Goal: Task Accomplishment & Management: Manage account settings

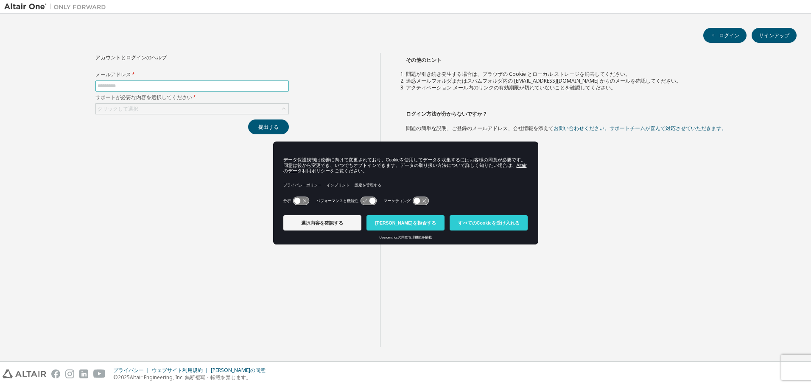
click at [203, 88] on input "text" at bounding box center [192, 86] width 189 height 7
type input "**********"
click at [198, 110] on div "クリックして選択" at bounding box center [192, 109] width 192 height 10
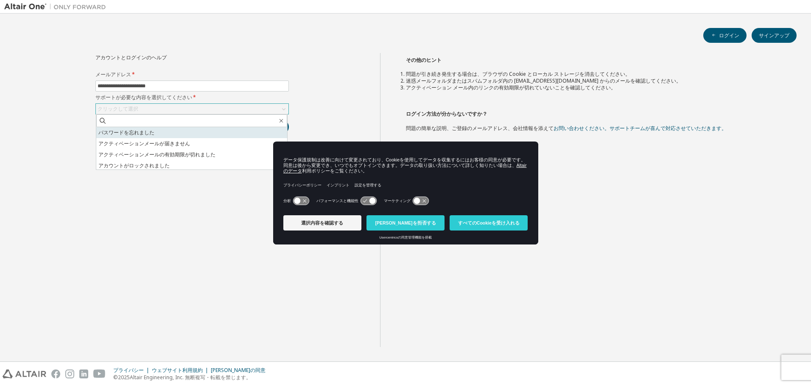
click at [173, 137] on li "パスワードを忘れました" at bounding box center [191, 132] width 191 height 11
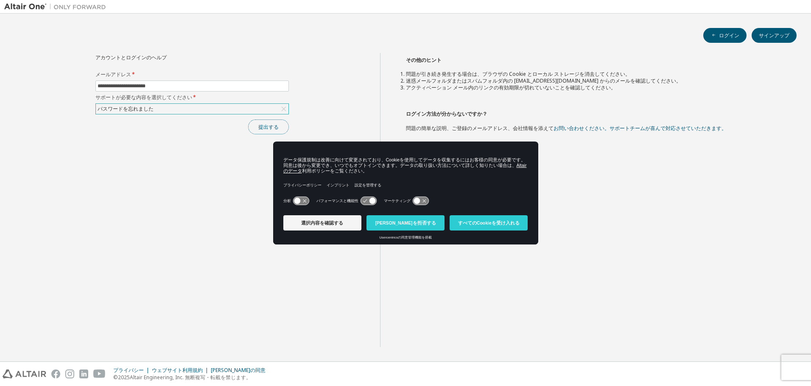
drag, startPoint x: 265, startPoint y: 125, endPoint x: 269, endPoint y: 124, distance: 4.3
click at [265, 125] on font "提出する" at bounding box center [268, 126] width 20 height 7
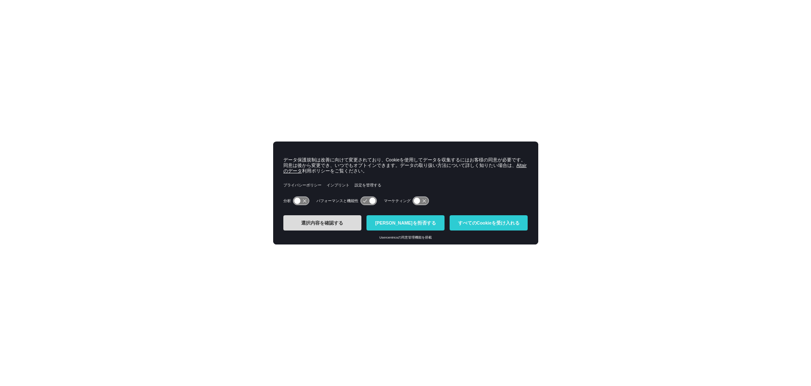
drag, startPoint x: 363, startPoint y: 224, endPoint x: 350, endPoint y: 228, distance: 14.0
click at [363, 224] on div "選択内容を確認する クッキーを拒否する すべてのCookieを受け入れる" at bounding box center [406, 222] width 250 height 15
click at [379, 225] on button "クッキーを拒否する" at bounding box center [405, 222] width 78 height 15
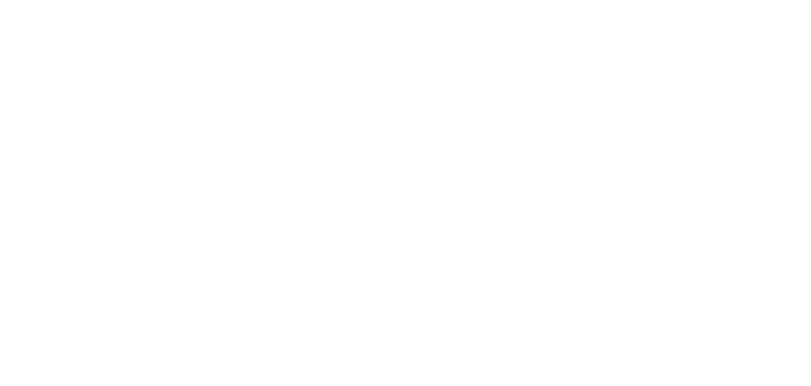
click at [265, 64] on div at bounding box center [405, 193] width 811 height 386
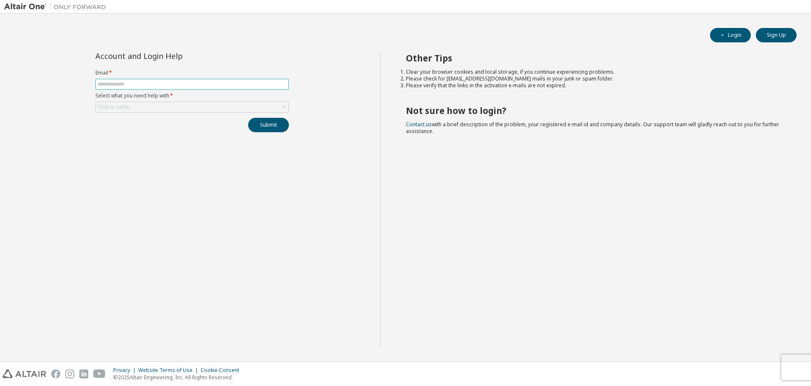
click at [161, 85] on input "text" at bounding box center [192, 84] width 189 height 7
type input "**********"
click at [159, 103] on div "Click to select" at bounding box center [192, 107] width 192 height 10
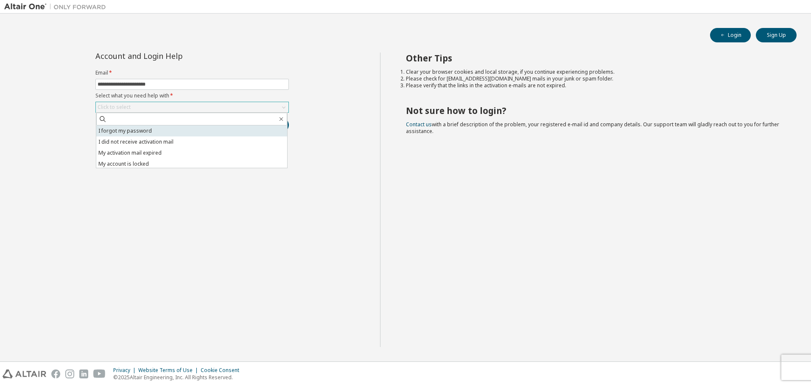
click at [137, 128] on li "I forgot my password" at bounding box center [191, 130] width 191 height 11
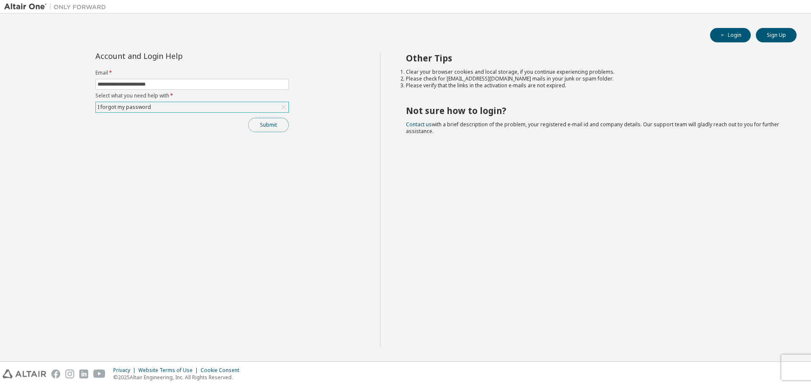
click at [259, 128] on button "Submit" at bounding box center [268, 125] width 41 height 14
click at [731, 41] on button "Login" at bounding box center [730, 35] width 41 height 14
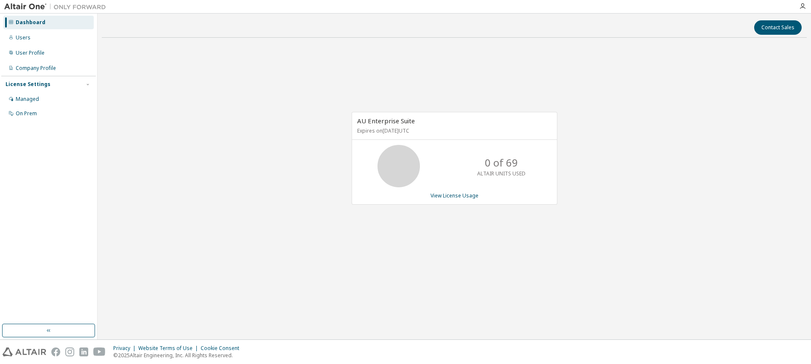
click at [235, 50] on div "AU Enterprise Suite Expires on [DATE] UTC 0 of 69 ALTAIR UNITS USED View Licens…" at bounding box center [454, 163] width 705 height 237
click at [187, 70] on div "AU Enterprise Suite Expires on [DATE] UTC 0 of 69 ALTAIR UNITS USED View Licens…" at bounding box center [454, 163] width 705 height 237
click at [32, 45] on div "Dashboard Users User Profile Company Profile License Settings Managed On Prem" at bounding box center [48, 68] width 95 height 106
click at [35, 37] on div "Users" at bounding box center [48, 38] width 90 height 14
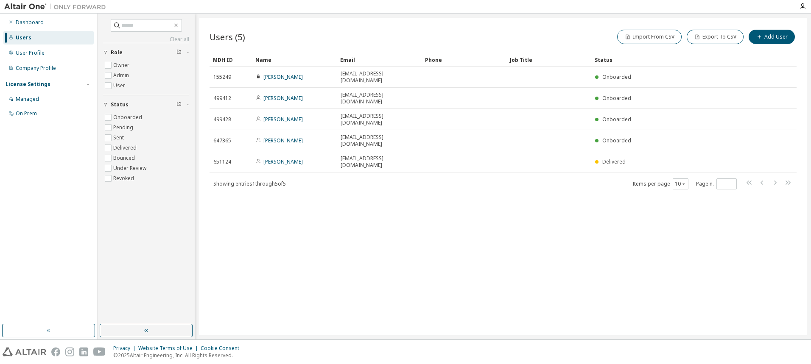
drag, startPoint x: 338, startPoint y: 205, endPoint x: 345, endPoint y: 220, distance: 16.5
click at [340, 209] on div "Users (5) Import From CSV Export To CSV Add User Clear Load Save Save As Field …" at bounding box center [502, 177] width 607 height 318
click at [44, 52] on div "User Profile" at bounding box center [48, 53] width 90 height 14
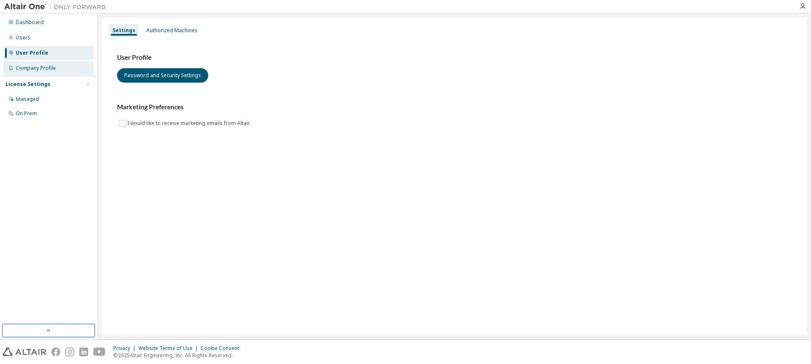
click at [45, 65] on div "Company Profile" at bounding box center [36, 68] width 40 height 7
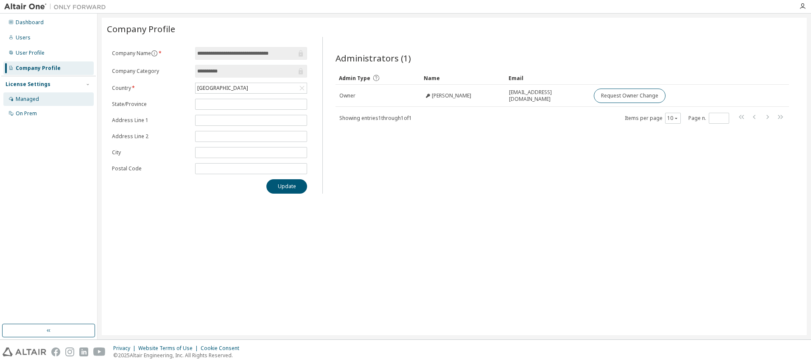
click at [22, 96] on div "Managed" at bounding box center [27, 99] width 23 height 7
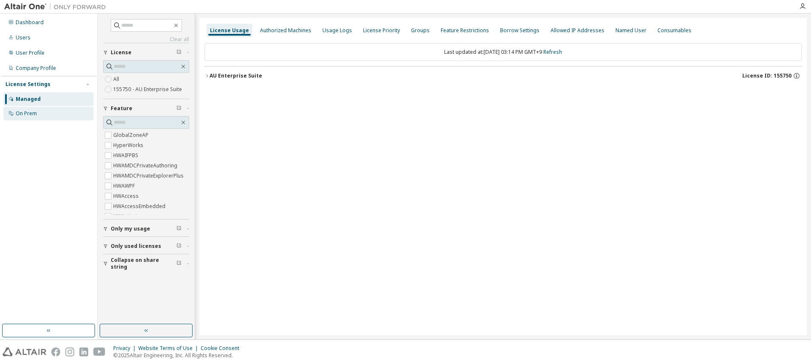
click at [31, 114] on div "On Prem" at bounding box center [26, 113] width 21 height 7
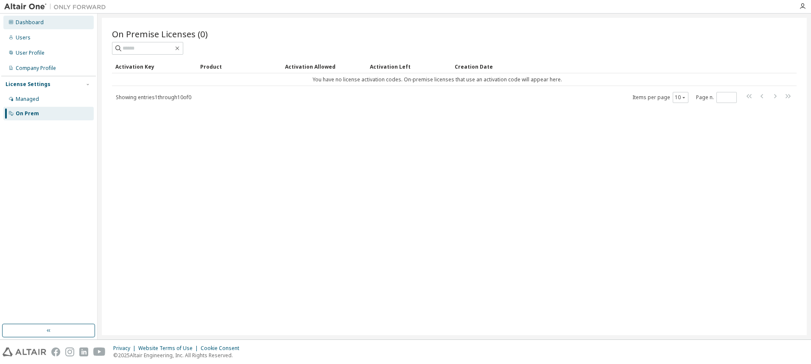
click at [22, 21] on div "Dashboard" at bounding box center [30, 22] width 28 height 7
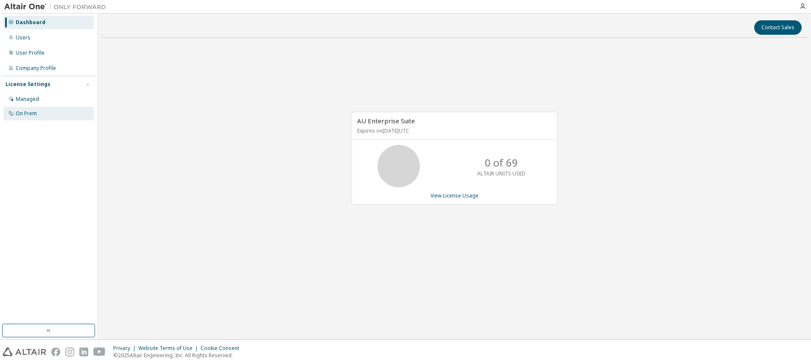
click at [27, 114] on div "On Prem" at bounding box center [26, 113] width 21 height 7
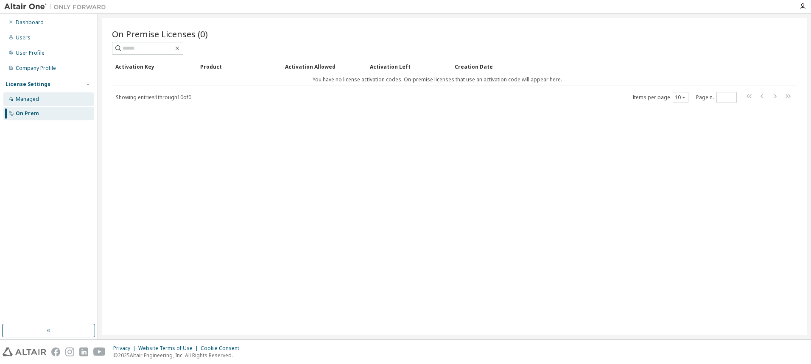
click at [31, 99] on div "Managed" at bounding box center [27, 99] width 23 height 7
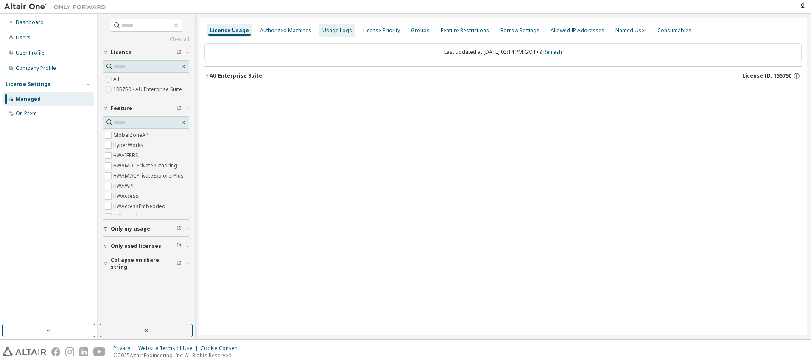
click at [323, 30] on div "Usage Logs" at bounding box center [337, 30] width 30 height 7
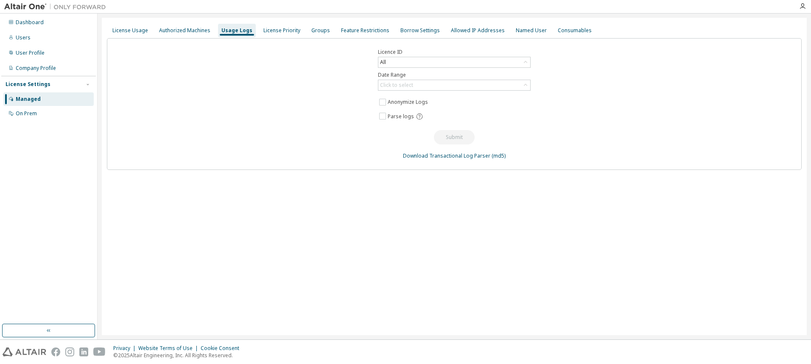
click at [450, 37] on div "License Usage Authorized Machines Usage Logs License Priority Groups Feature Re…" at bounding box center [454, 30] width 694 height 15
click at [461, 29] on div "Allowed IP Addresses" at bounding box center [478, 30] width 54 height 7
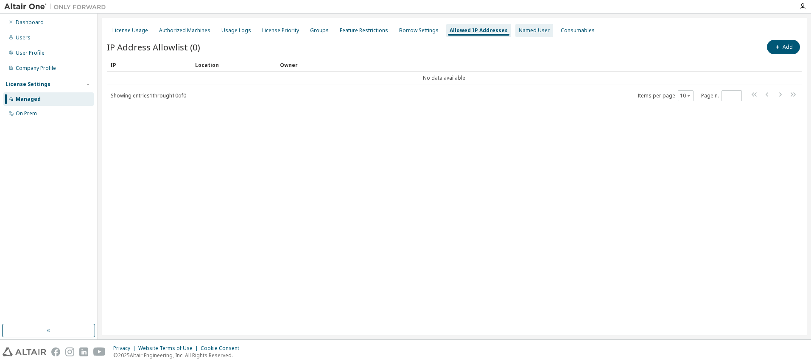
click at [527, 32] on div "Named User" at bounding box center [533, 30] width 31 height 7
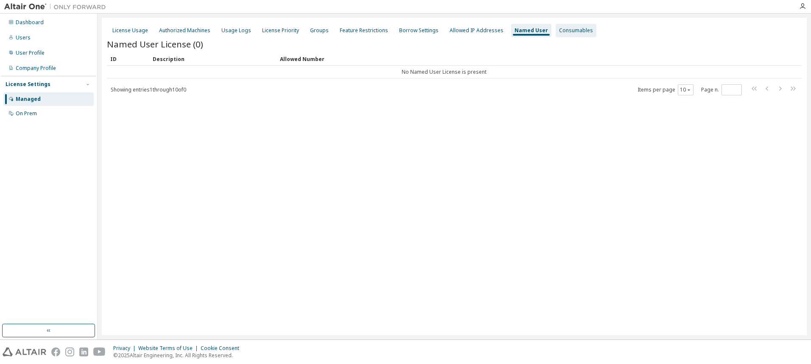
click at [559, 31] on div "Consumables" at bounding box center [576, 30] width 34 height 7
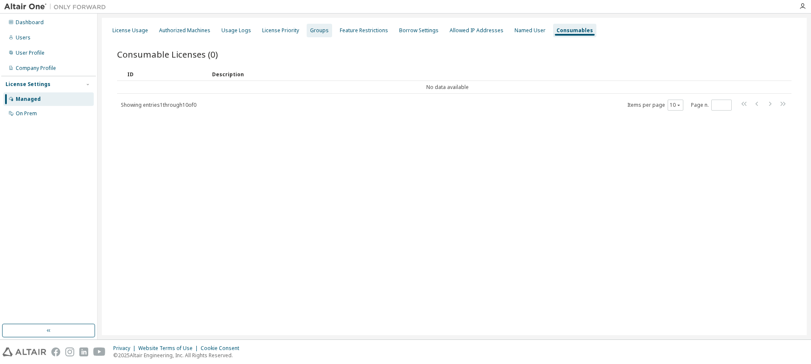
click at [315, 31] on div "Groups" at bounding box center [319, 30] width 19 height 7
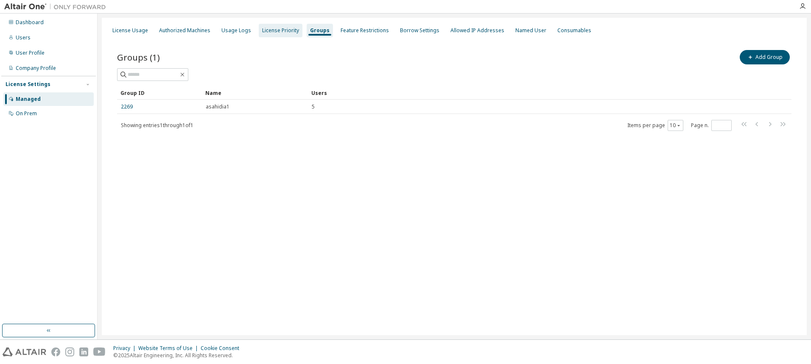
click at [273, 34] on div "License Priority" at bounding box center [281, 31] width 44 height 14
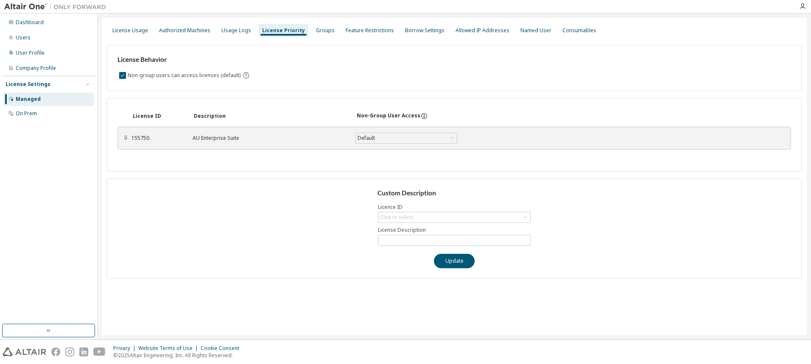
click at [255, 211] on div "Custom Description Licence ID Click to select License Description Update" at bounding box center [454, 228] width 694 height 100
click at [221, 30] on div "Usage Logs" at bounding box center [236, 30] width 30 height 7
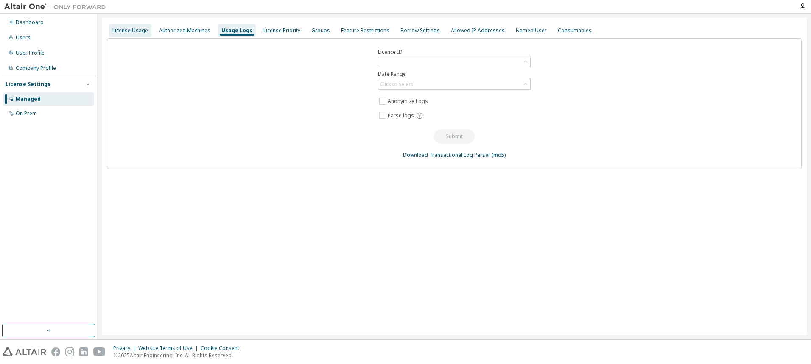
click at [139, 27] on div "License Usage" at bounding box center [130, 30] width 36 height 7
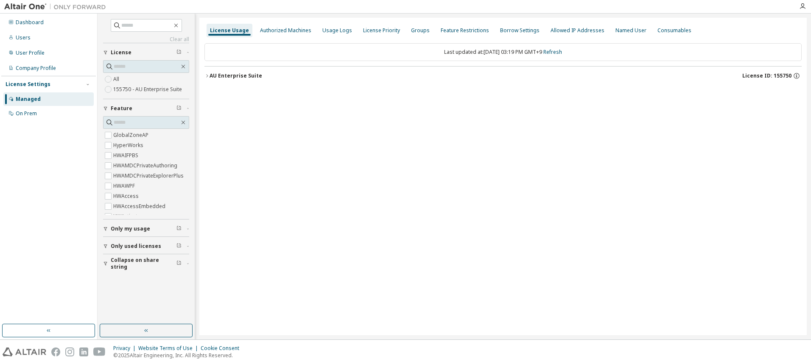
click at [142, 95] on div "All 155750 - AU Enterprise Suite" at bounding box center [146, 79] width 86 height 39
click at [142, 89] on label "155750 - AU Enterprise Suite" at bounding box center [148, 89] width 70 height 10
click at [34, 25] on div "Dashboard" at bounding box center [30, 22] width 28 height 7
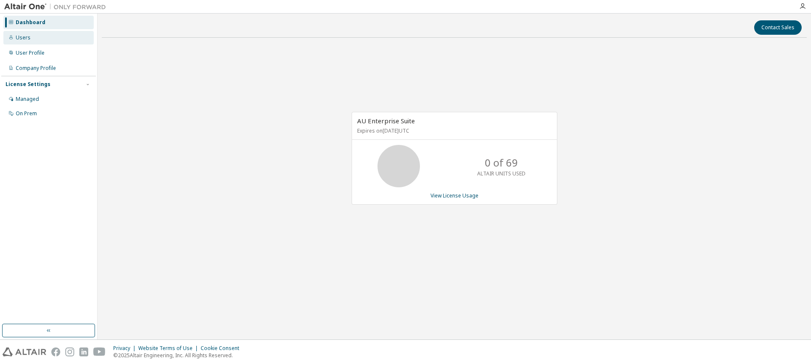
click at [37, 40] on div "Users" at bounding box center [48, 38] width 90 height 14
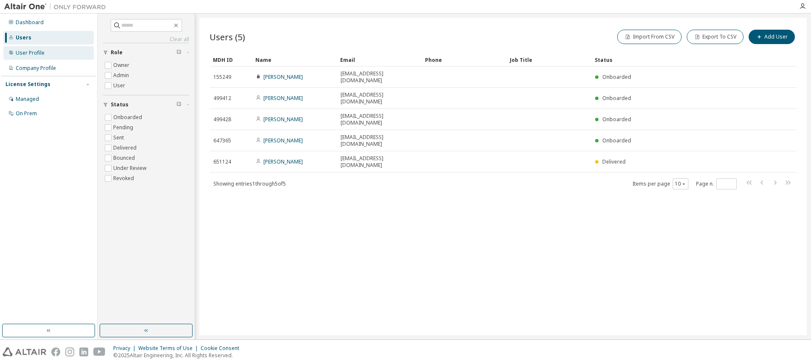
click at [53, 56] on div "User Profile" at bounding box center [48, 53] width 90 height 14
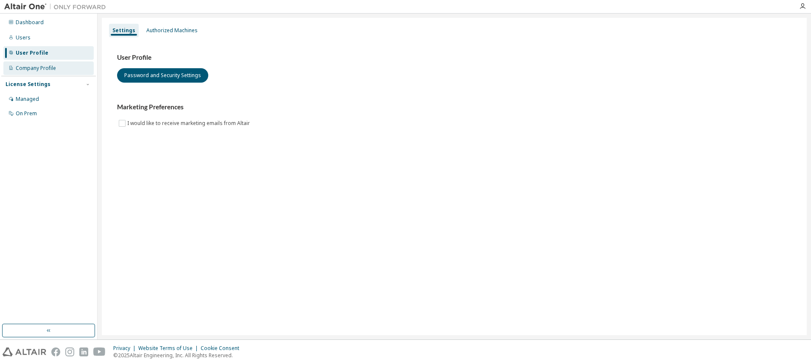
click at [50, 70] on div "Company Profile" at bounding box center [36, 68] width 40 height 7
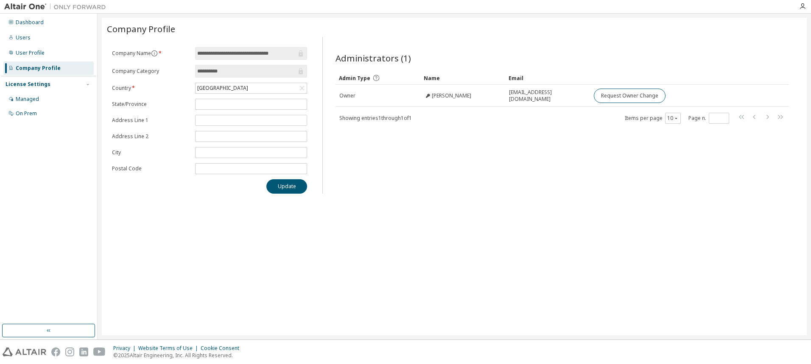
click at [56, 92] on div "License Settings Managed On Prem" at bounding box center [48, 98] width 95 height 45
click at [48, 99] on div "Managed" at bounding box center [48, 99] width 90 height 14
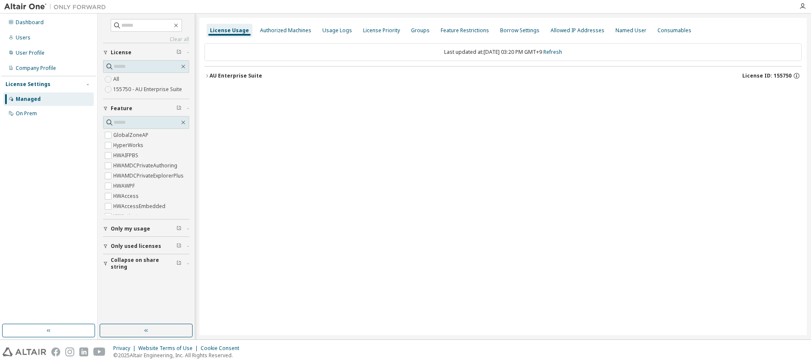
click at [419, 176] on div "License Usage Authorized Machines Usage Logs License Priority Groups Feature Re…" at bounding box center [502, 177] width 607 height 318
click at [293, 26] on div "Authorized Machines" at bounding box center [285, 31] width 58 height 14
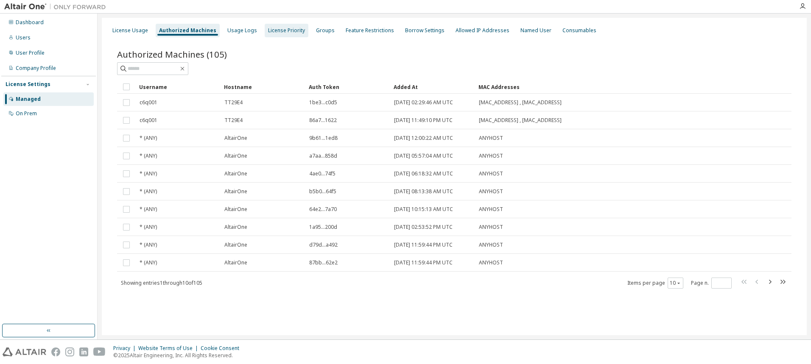
click at [296, 31] on div "License Priority" at bounding box center [286, 30] width 37 height 7
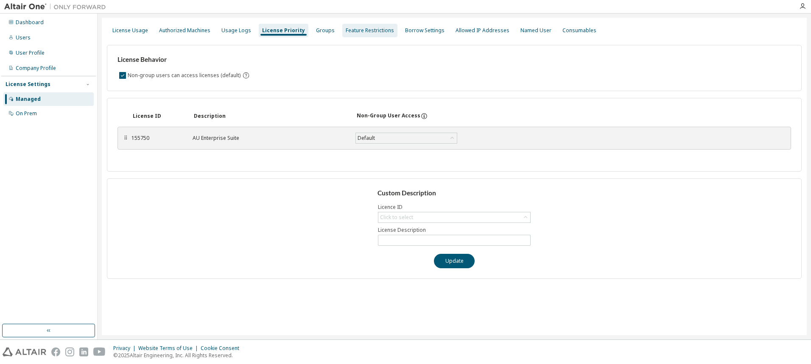
click at [354, 34] on div "Feature Restrictions" at bounding box center [369, 31] width 55 height 14
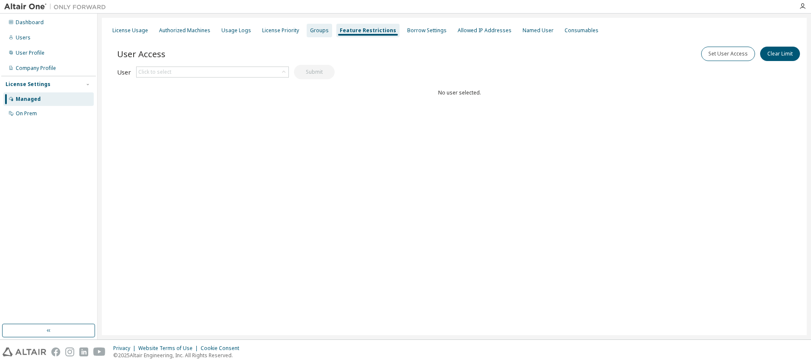
click at [306, 33] on div "Groups" at bounding box center [318, 31] width 25 height 14
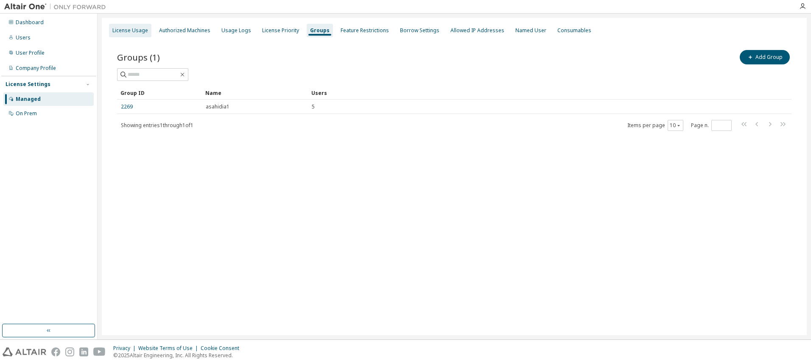
click at [142, 32] on div "License Usage" at bounding box center [130, 30] width 36 height 7
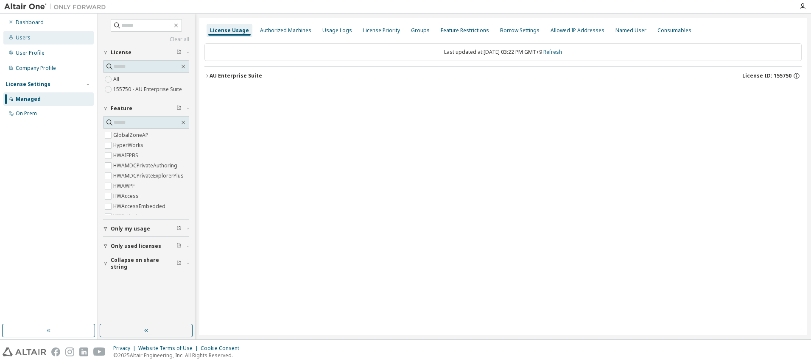
click at [27, 38] on div "Users" at bounding box center [23, 37] width 15 height 7
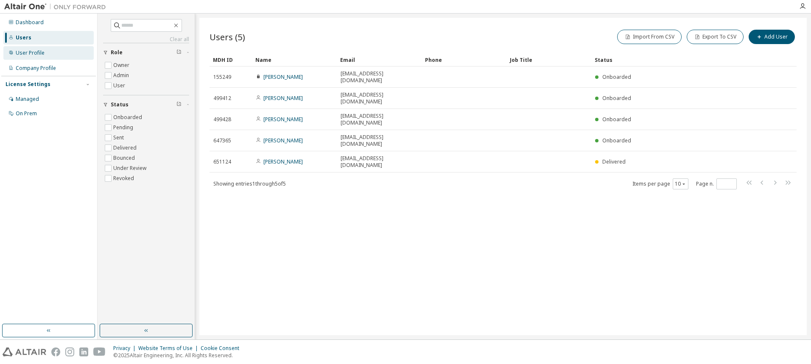
click at [59, 51] on div "User Profile" at bounding box center [48, 53] width 90 height 14
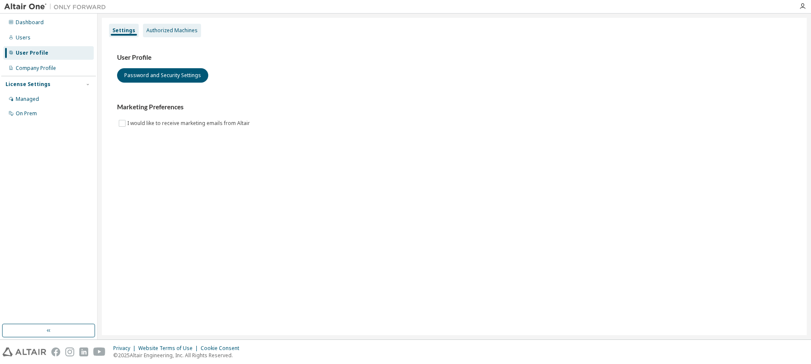
click at [169, 32] on div "Authorized Machines" at bounding box center [171, 30] width 51 height 7
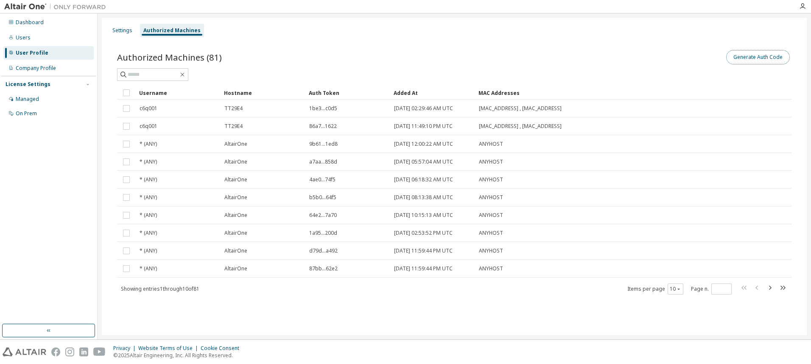
click at [747, 57] on button "Generate Auth Code" at bounding box center [758, 57] width 64 height 14
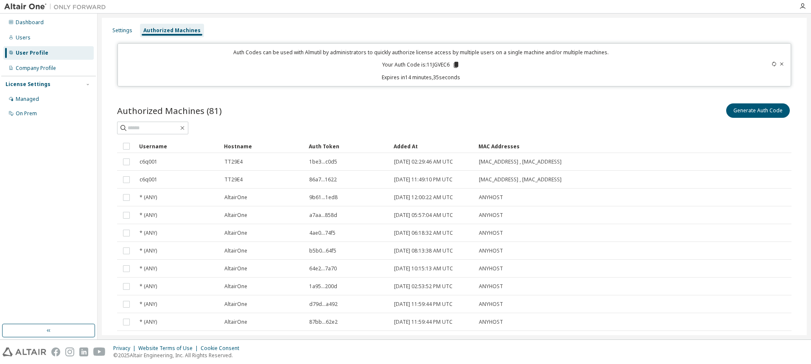
click at [455, 66] on icon at bounding box center [456, 65] width 5 height 6
click at [454, 64] on icon at bounding box center [456, 65] width 5 height 6
click at [122, 33] on div "Settings" at bounding box center [122, 30] width 20 height 7
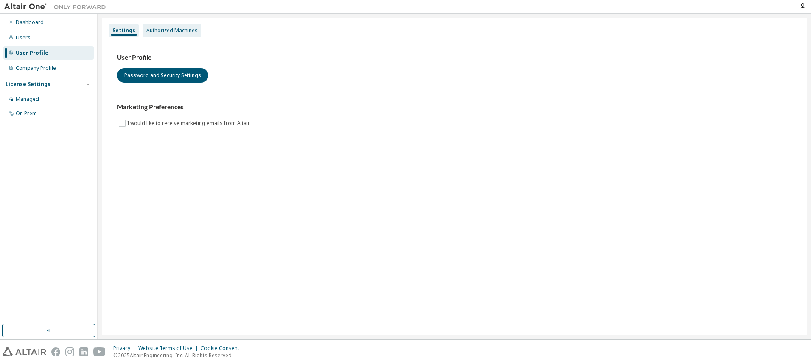
click at [148, 28] on div "Authorized Machines" at bounding box center [171, 30] width 51 height 7
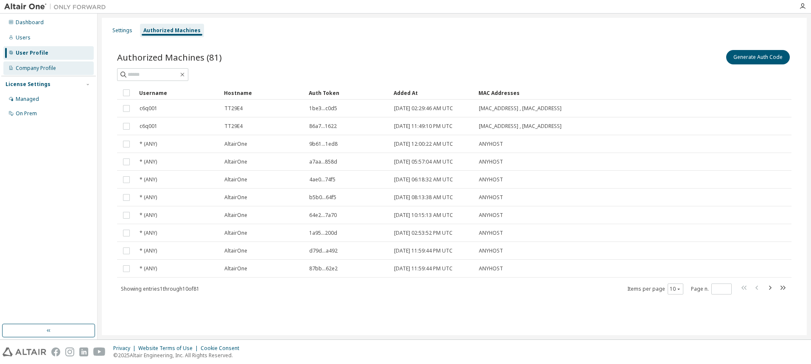
click at [28, 72] on div "Company Profile" at bounding box center [48, 68] width 90 height 14
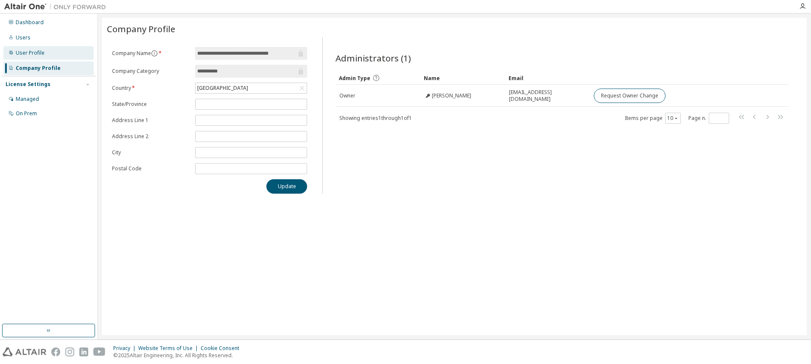
click at [30, 56] on div "User Profile" at bounding box center [48, 53] width 90 height 14
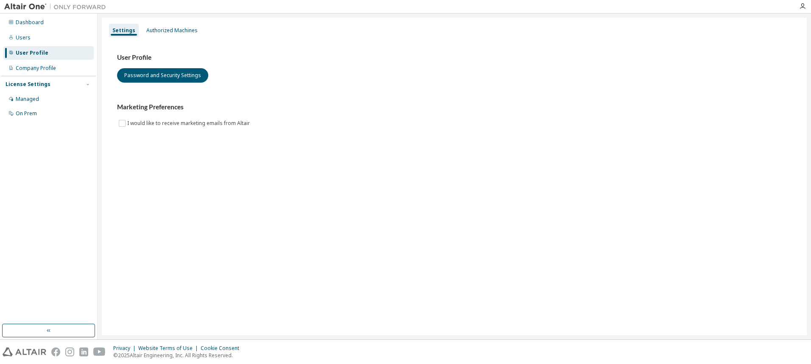
click at [151, 23] on div "Settings Authorized Machines" at bounding box center [454, 30] width 694 height 15
click at [153, 26] on div "Authorized Machines" at bounding box center [172, 31] width 58 height 14
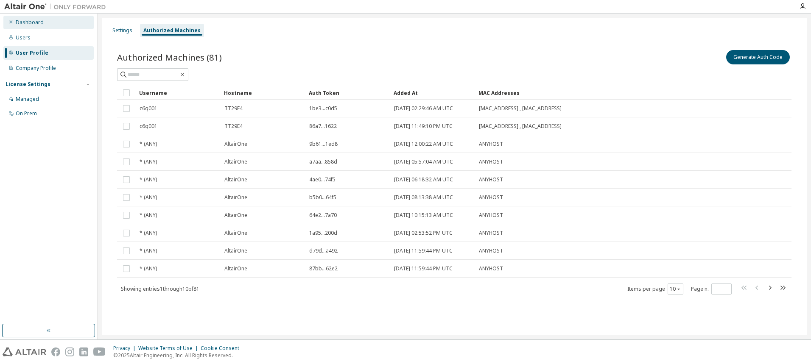
click at [53, 28] on div "Dashboard" at bounding box center [48, 23] width 90 height 14
